Goal: Task Accomplishment & Management: Use online tool/utility

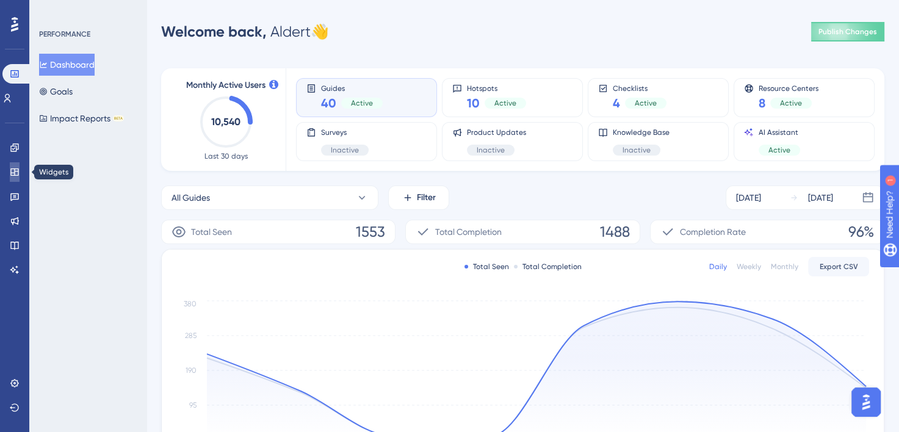
click at [17, 178] on link at bounding box center [15, 172] width 10 height 20
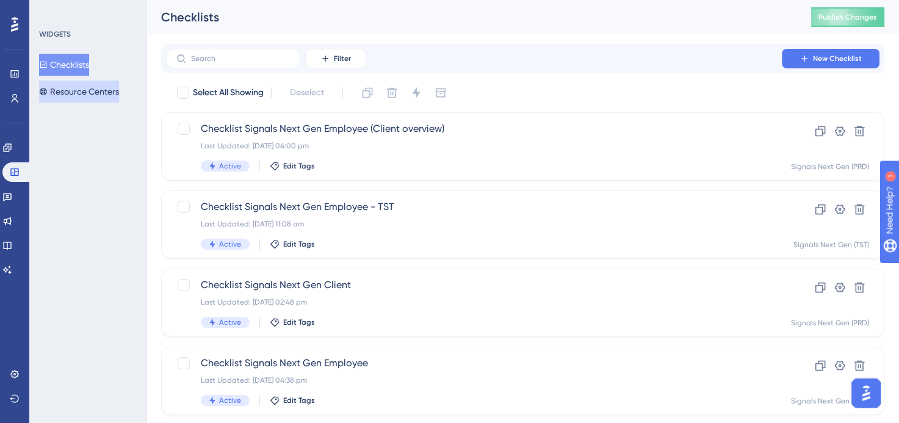
click at [98, 87] on button "Resource Centers" at bounding box center [79, 92] width 80 height 22
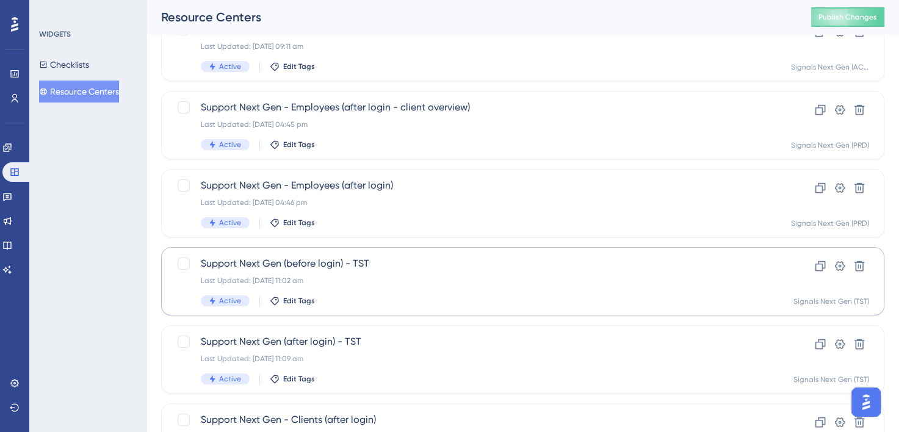
scroll to position [183, 0]
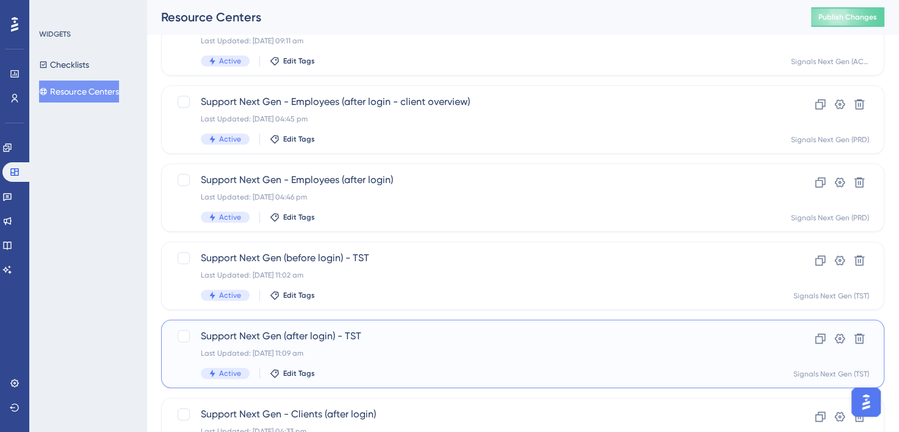
click at [479, 334] on span "Support Next Gen (after login) - TST" at bounding box center [474, 336] width 546 height 15
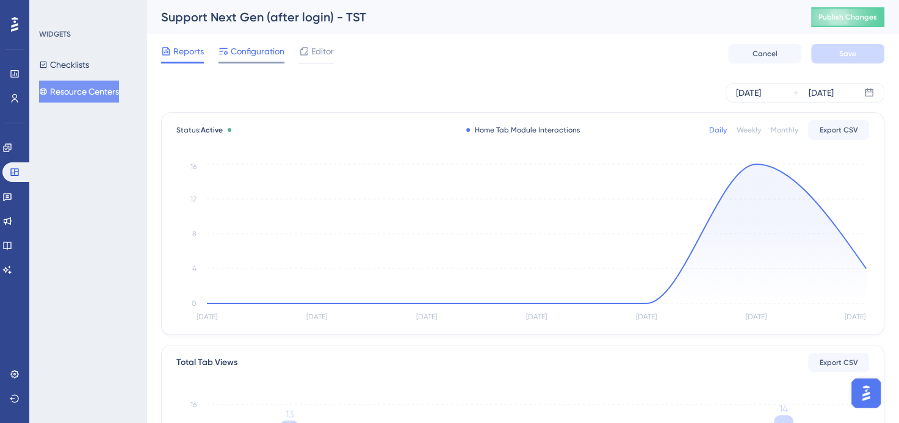
click at [254, 59] on div "Configuration" at bounding box center [251, 54] width 66 height 20
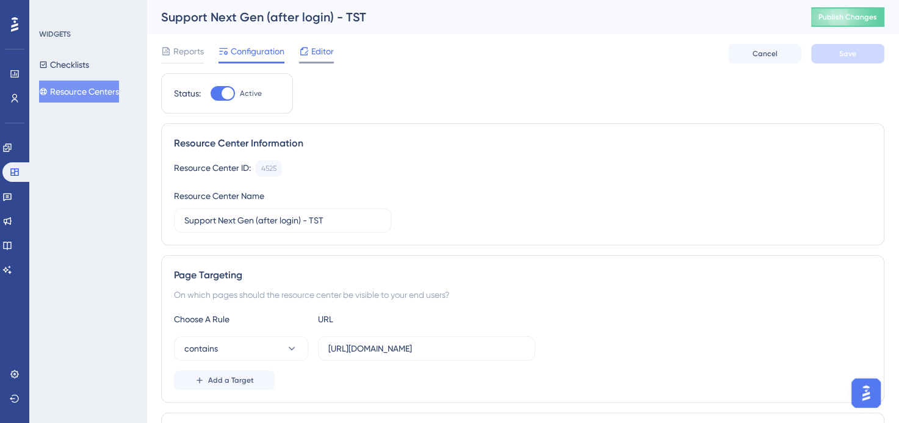
click at [320, 59] on div "Editor" at bounding box center [316, 54] width 35 height 20
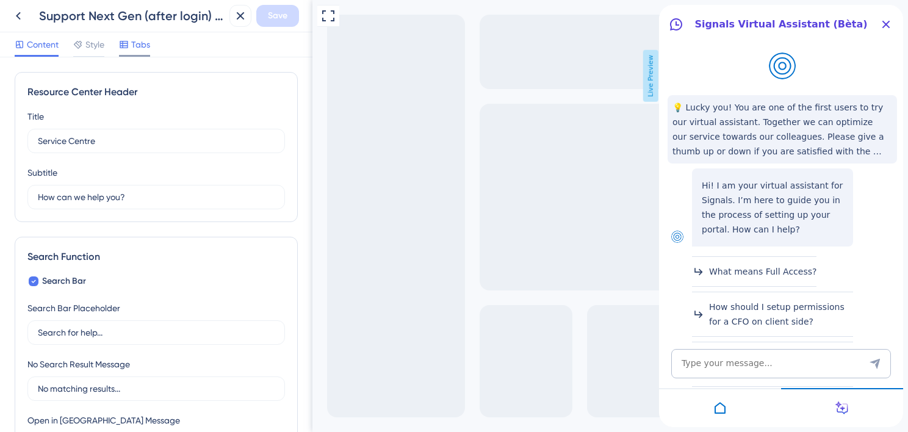
click at [134, 46] on span "Tabs" at bounding box center [140, 44] width 19 height 15
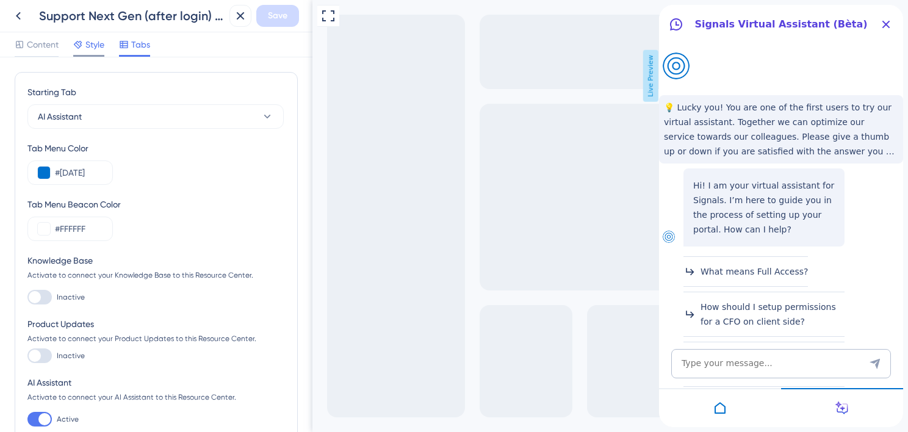
click at [98, 49] on span "Style" at bounding box center [94, 44] width 19 height 15
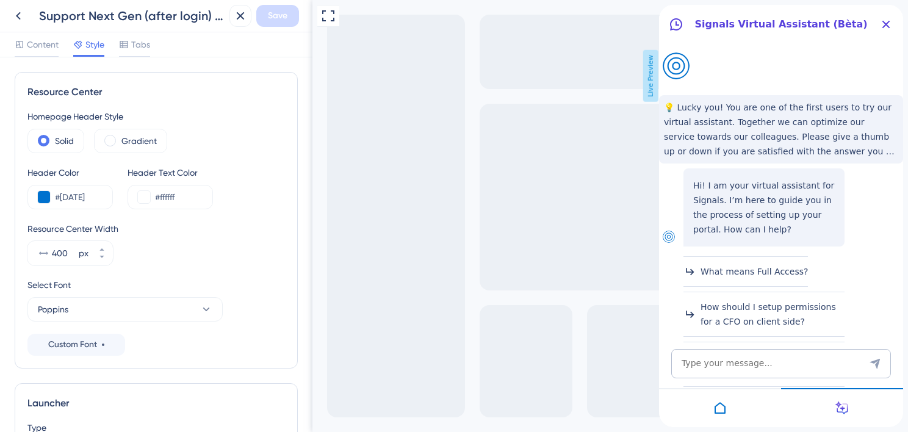
scroll to position [44, 0]
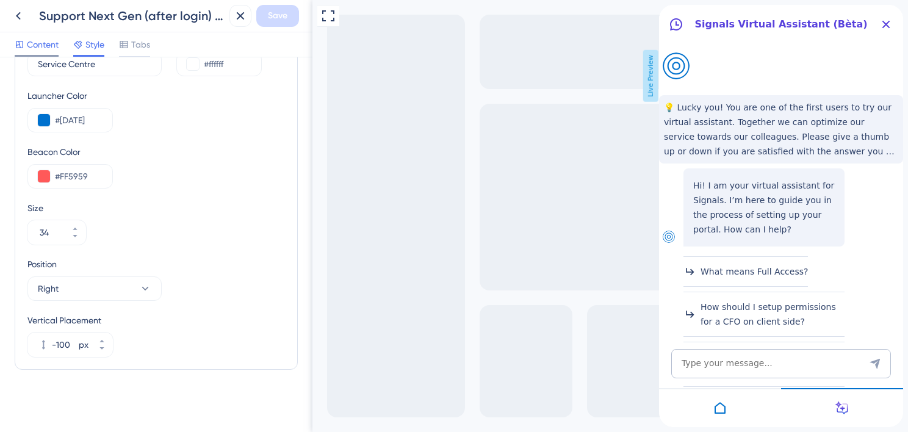
click at [39, 46] on span "Content" at bounding box center [43, 44] width 32 height 15
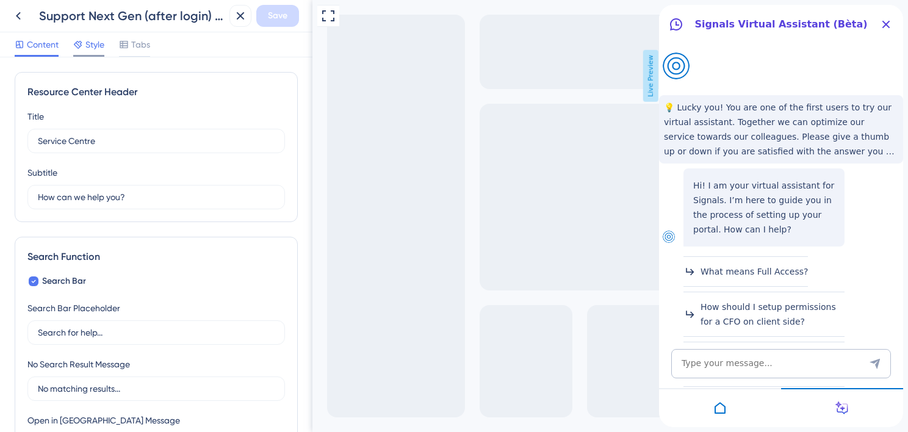
click at [100, 48] on span "Style" at bounding box center [94, 44] width 19 height 15
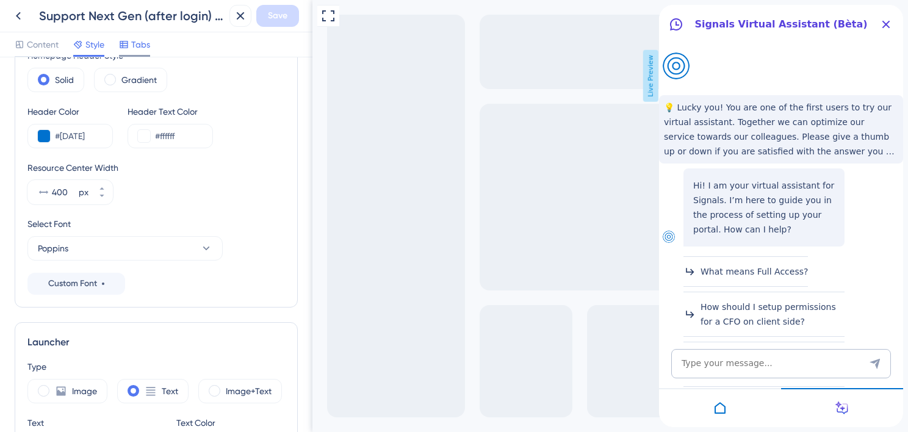
click at [142, 40] on span "Tabs" at bounding box center [140, 44] width 19 height 15
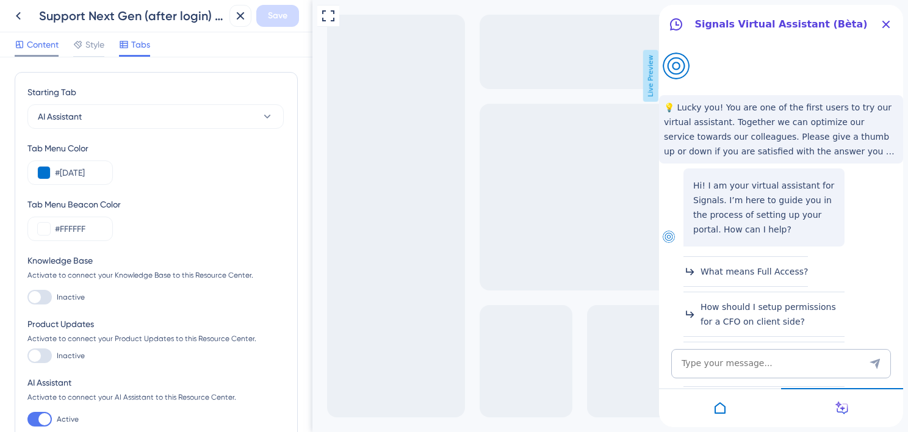
click at [35, 45] on span "Content" at bounding box center [43, 44] width 32 height 15
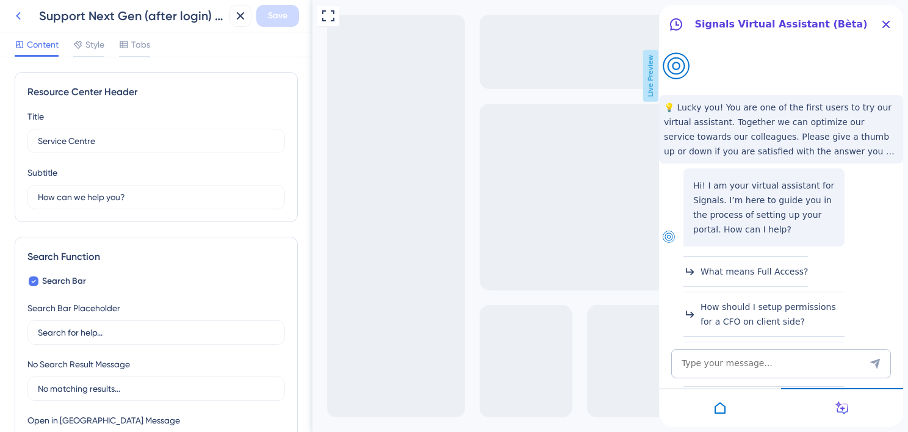
click at [15, 19] on icon at bounding box center [18, 16] width 15 height 15
